Goal: Task Accomplishment & Management: Use online tool/utility

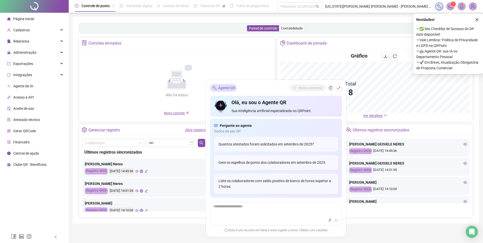
click at [476, 21] on icon "close" at bounding box center [477, 20] width 4 height 4
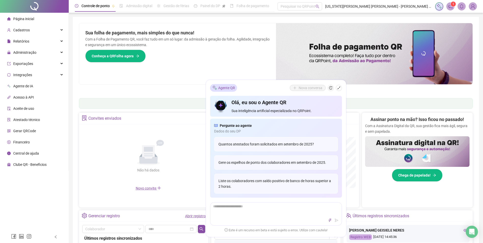
click at [339, 84] on div "Agente QR Nova conversa" at bounding box center [276, 88] width 132 height 8
click at [337, 89] on button "button" at bounding box center [339, 88] width 6 height 6
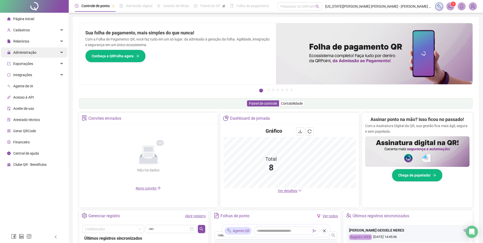
click at [34, 54] on span "Administração" at bounding box center [24, 52] width 23 height 4
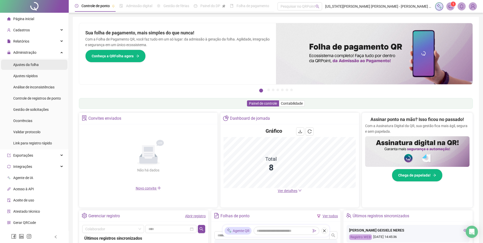
click at [35, 65] on span "Ajustes da folha" at bounding box center [25, 65] width 25 height 4
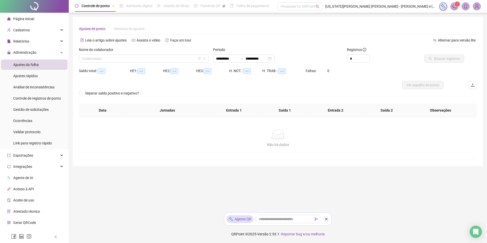
type input "**********"
click at [119, 57] on input "search" at bounding box center [141, 59] width 119 height 8
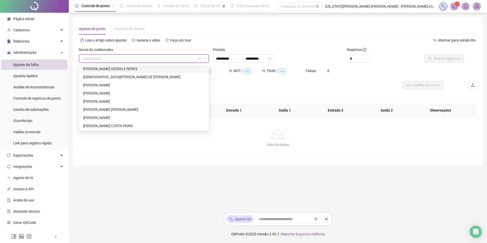
click at [120, 69] on div "[PERSON_NAME] GEISIELE NERES" at bounding box center [144, 69] width 122 height 6
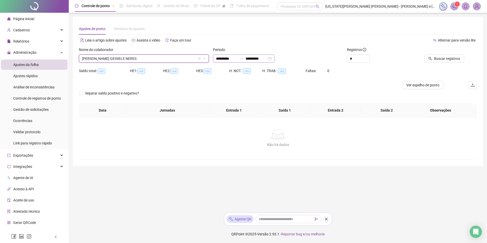
click at [244, 59] on icon "swap-right" at bounding box center [242, 59] width 4 height 4
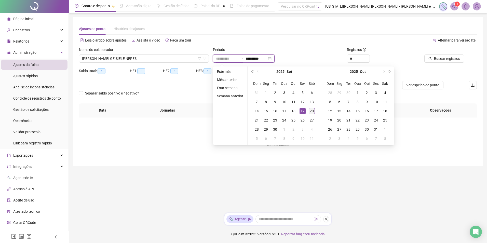
type input "**********"
click at [309, 111] on div "20" at bounding box center [312, 111] width 6 height 6
type input "**********"
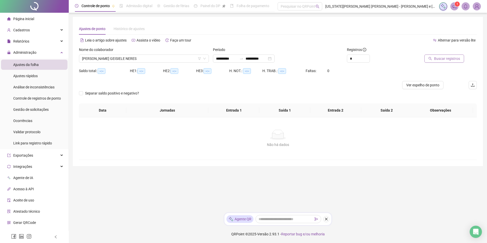
click at [434, 57] on button "Buscar registros" at bounding box center [444, 59] width 40 height 8
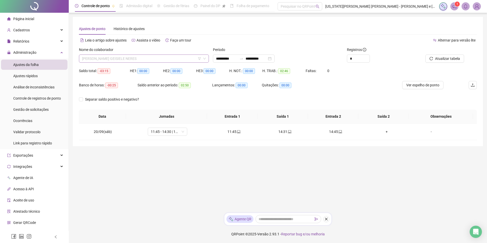
click at [166, 55] on span "[PERSON_NAME] GEISIELE NERES" at bounding box center [144, 59] width 124 height 8
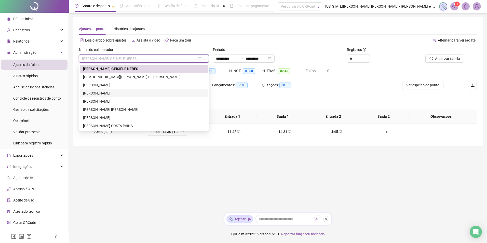
click at [132, 91] on div "[PERSON_NAME]" at bounding box center [144, 93] width 122 height 6
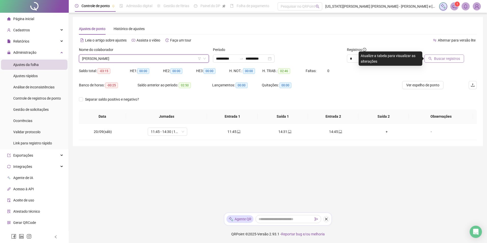
click at [453, 55] on button "Buscar registros" at bounding box center [444, 59] width 40 height 8
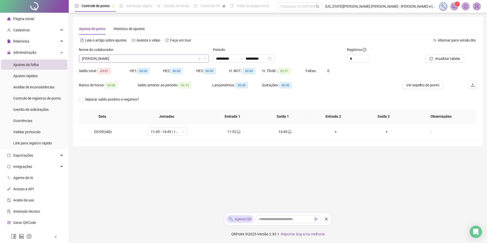
click at [188, 58] on span "[PERSON_NAME]" at bounding box center [144, 59] width 124 height 8
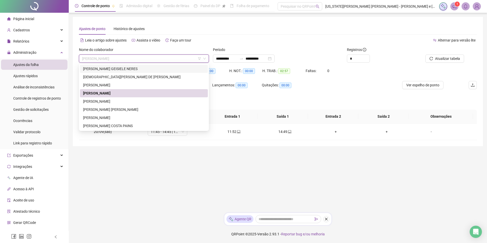
click at [183, 69] on div "[PERSON_NAME] GEISIELE NERES" at bounding box center [144, 69] width 122 height 6
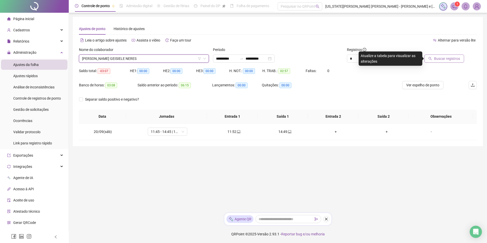
click at [434, 60] on button "Buscar registros" at bounding box center [444, 59] width 40 height 8
